Goal: Information Seeking & Learning: Learn about a topic

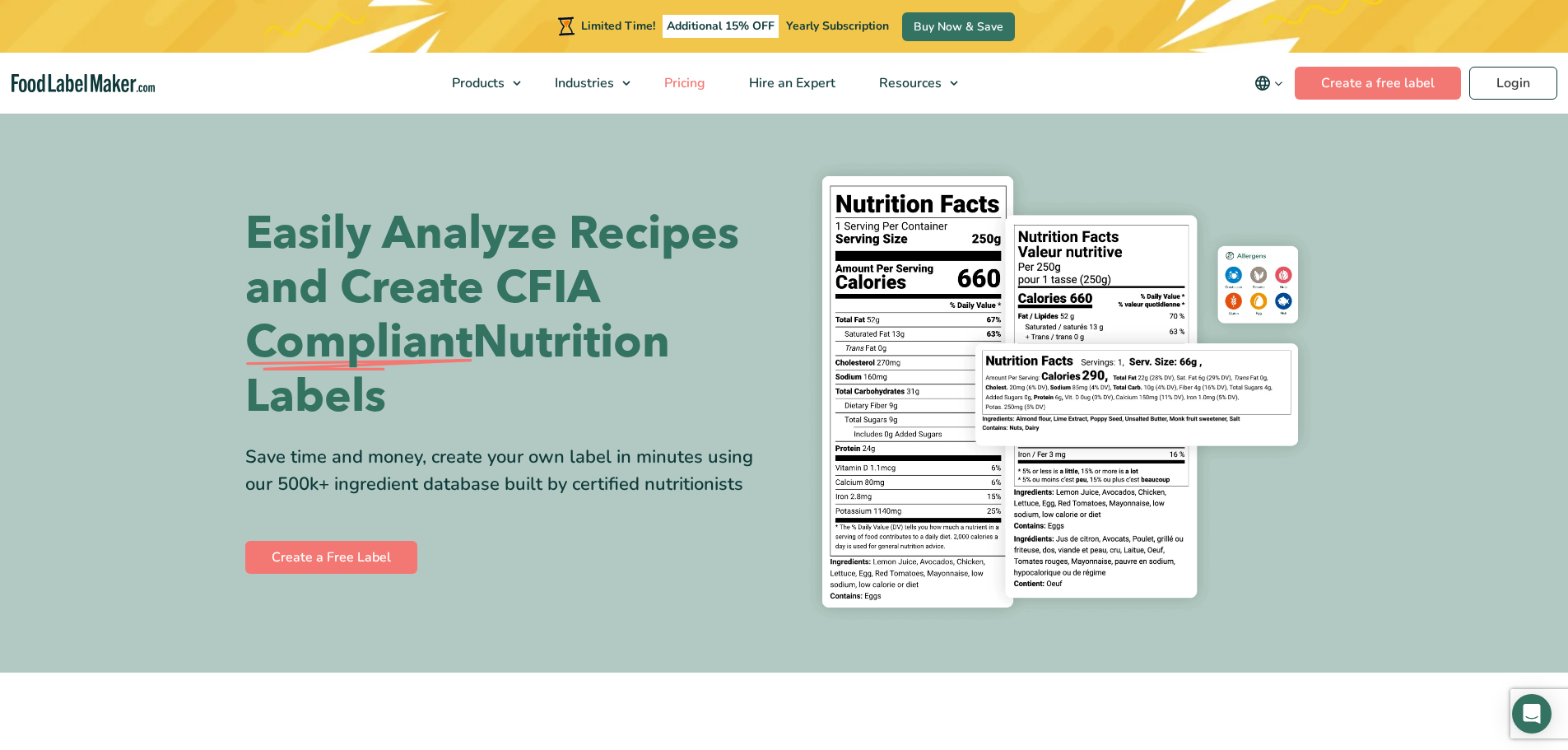
click at [705, 82] on span "Pricing" at bounding box center [683, 83] width 48 height 18
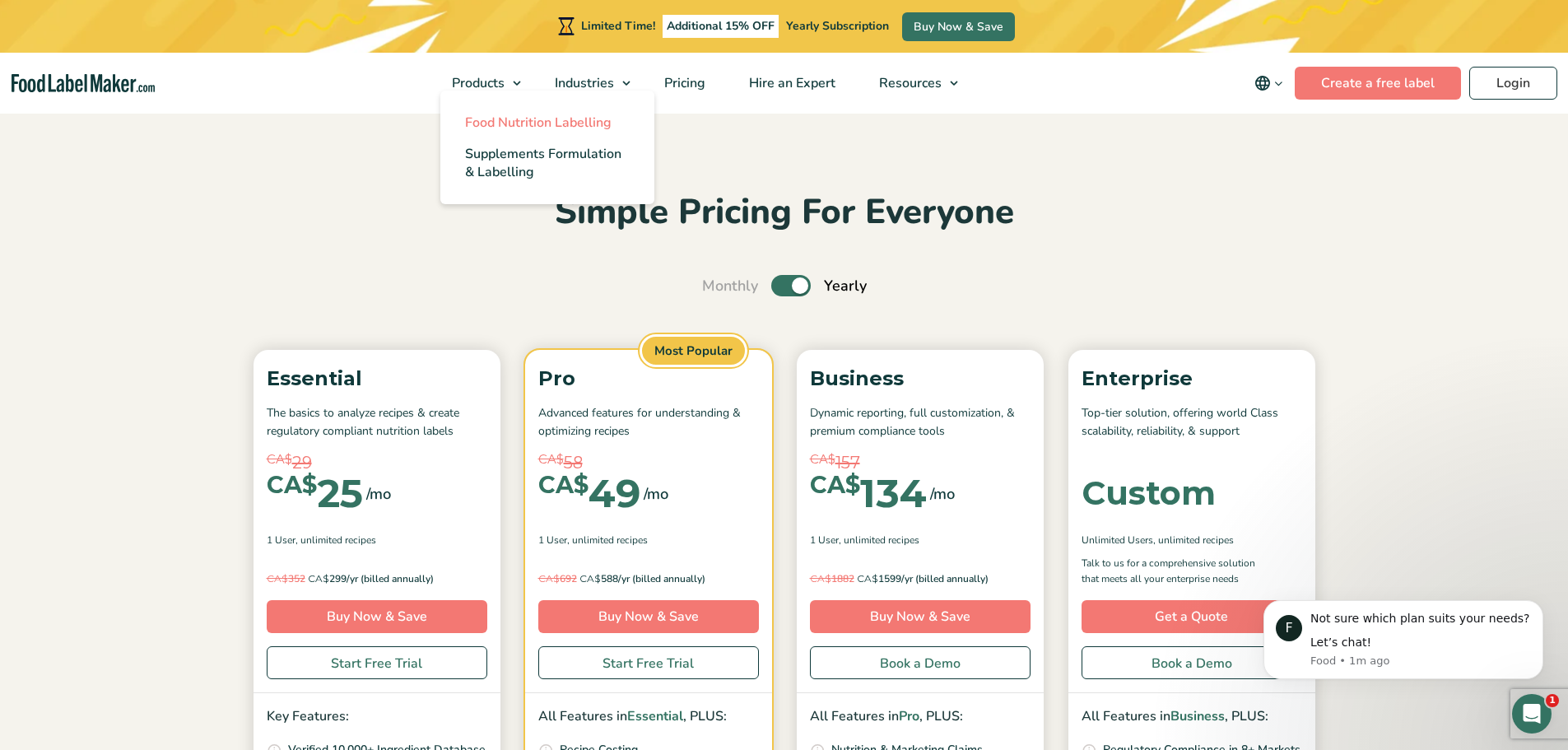
click at [469, 120] on span "Food Nutrition Labelling" at bounding box center [538, 122] width 147 height 18
